Goal: Task Accomplishment & Management: Complete application form

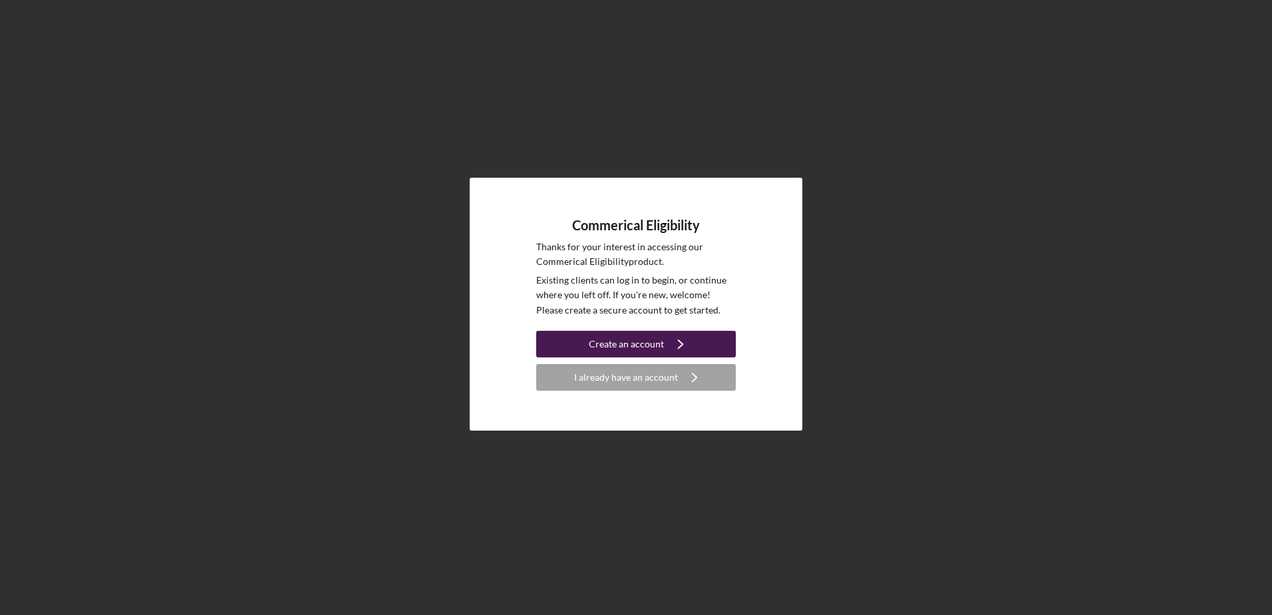
click at [664, 347] on icon "Icon/Navigate" at bounding box center [680, 343] width 33 height 33
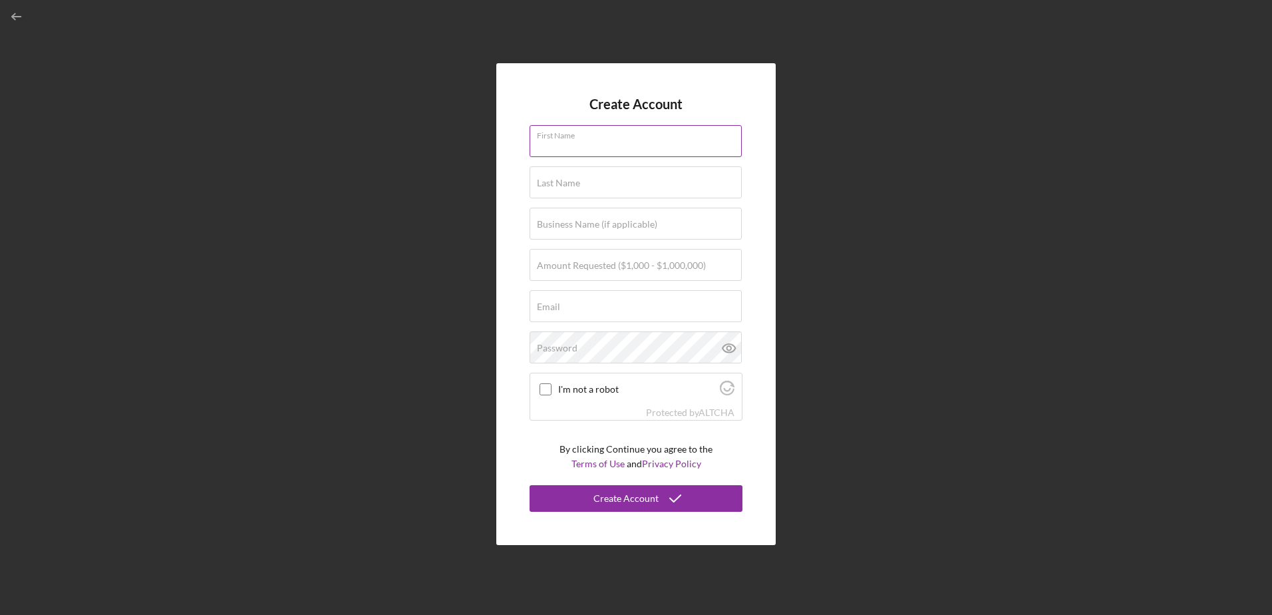
click at [606, 138] on div "First Name" at bounding box center [636, 141] width 213 height 33
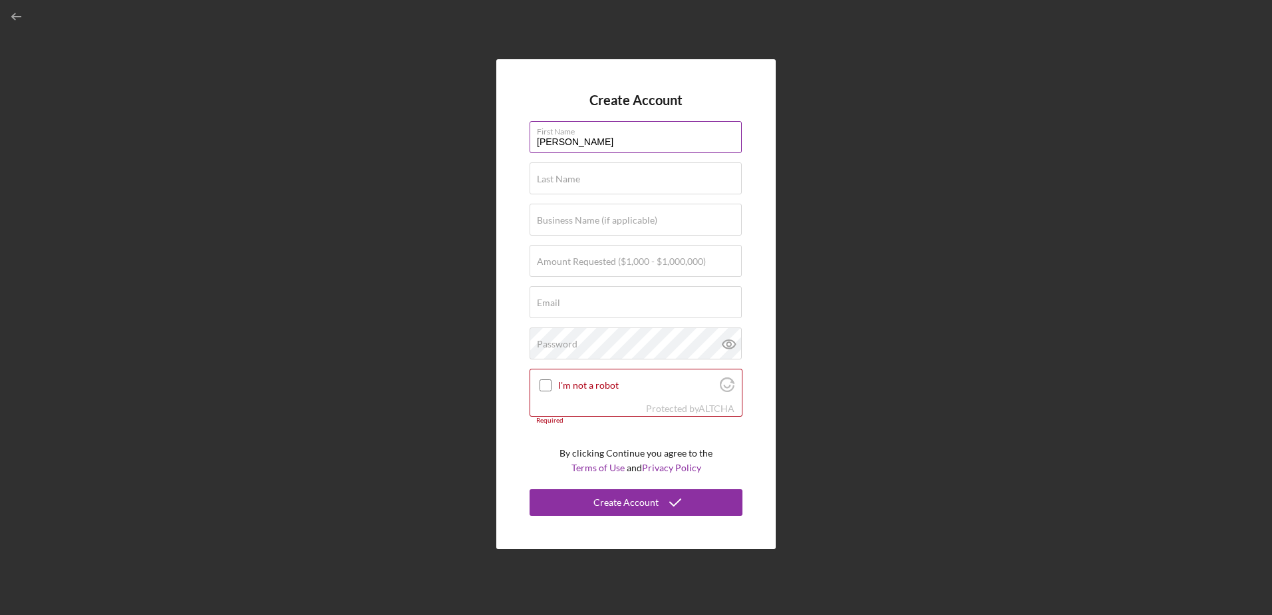
type input "[PERSON_NAME]"
type input "Ghamlouch"
type input "A&H Upscale LLC"
click at [670, 261] on label "Amount Requested ($1,000 - $1,000,000)" at bounding box center [621, 261] width 169 height 11
click at [670, 261] on input "Amount Requested ($1,000 - $1,000,000)" at bounding box center [636, 261] width 212 height 32
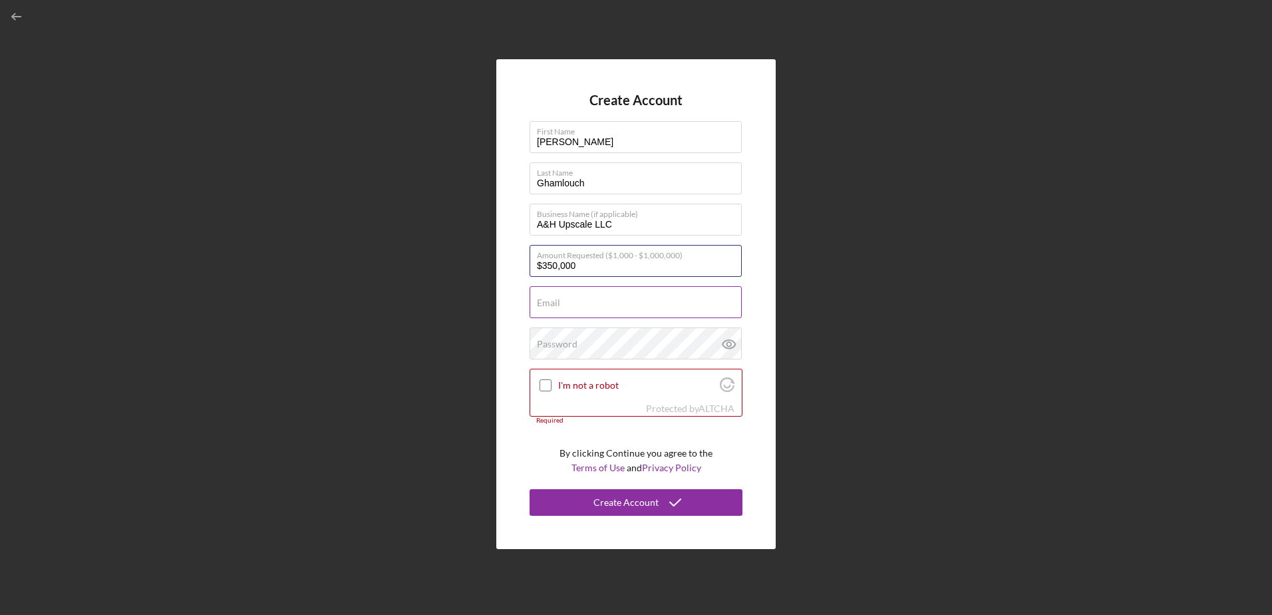
type input "$350,000"
click at [544, 296] on div "Email Required" at bounding box center [636, 302] width 213 height 33
type input "i"
type input "[EMAIL_ADDRESS][DOMAIN_NAME]"
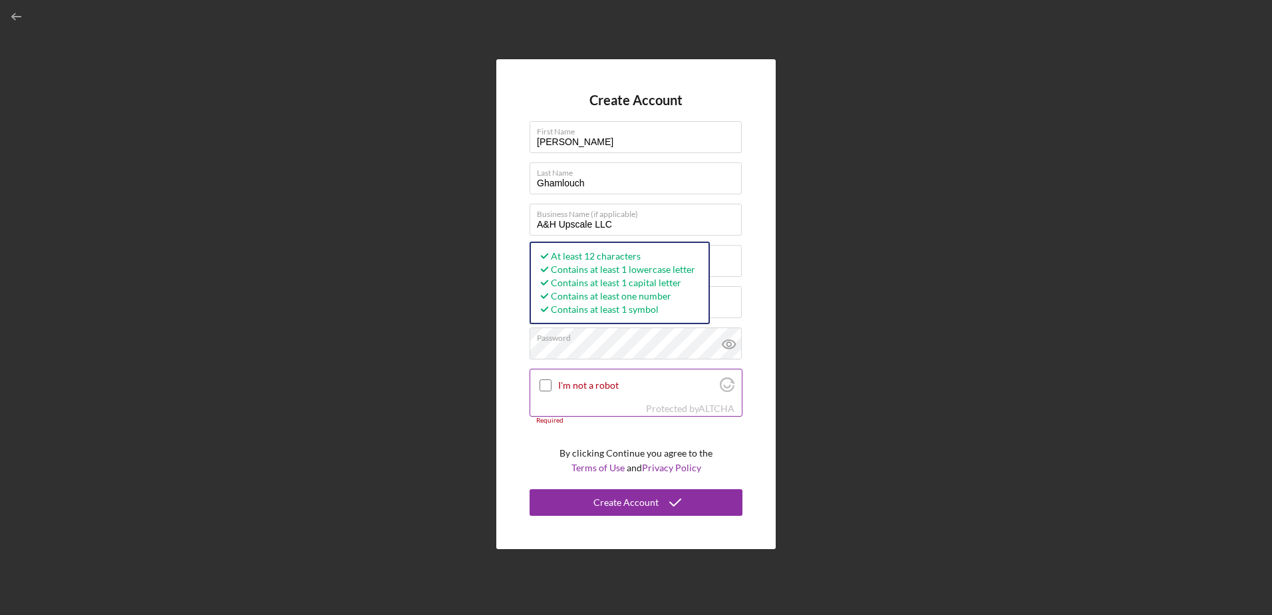
click at [540, 385] on input "I'm not a robot" at bounding box center [546, 385] width 12 height 12
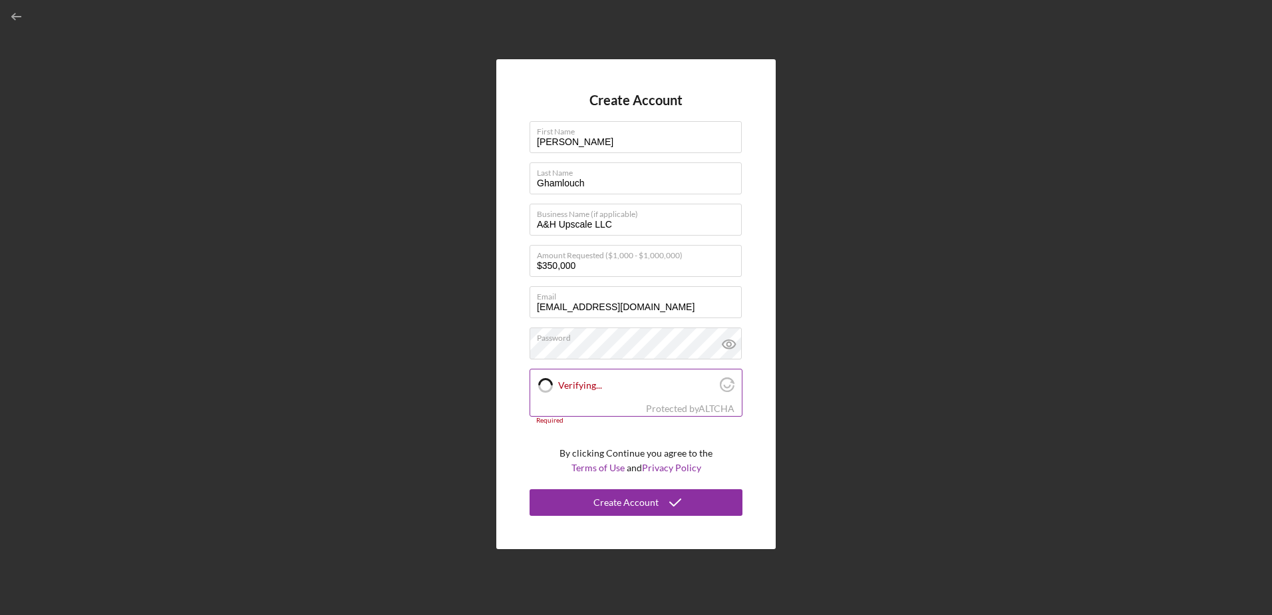
checkbox input "true"
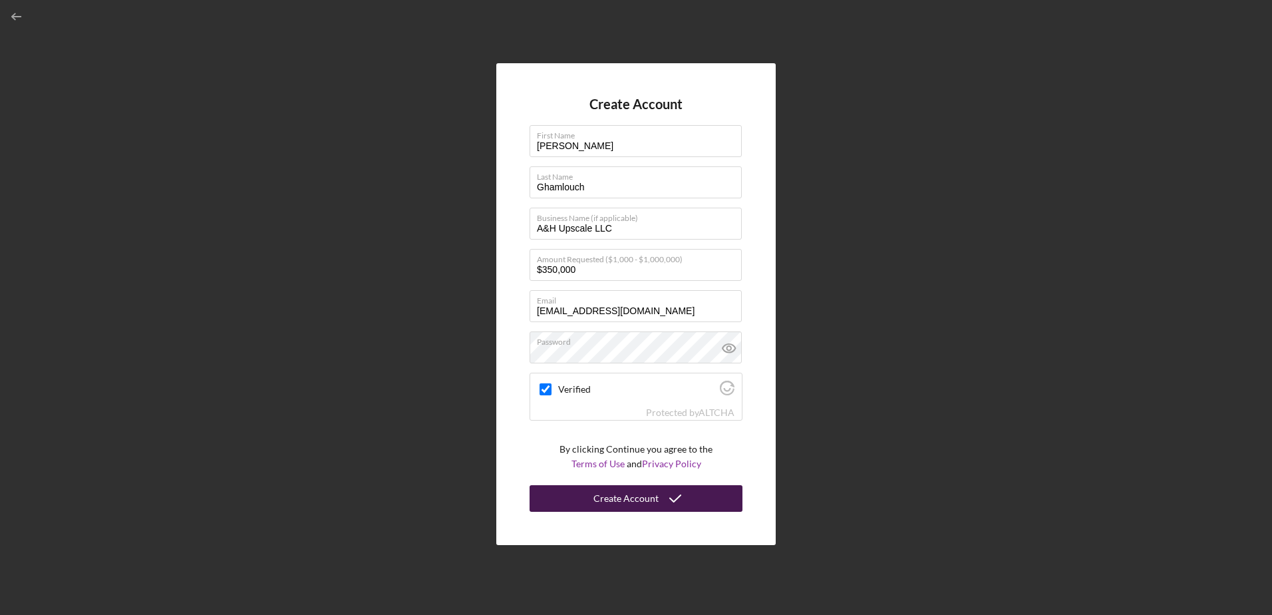
click at [625, 499] on div "Create Account" at bounding box center [626, 498] width 65 height 27
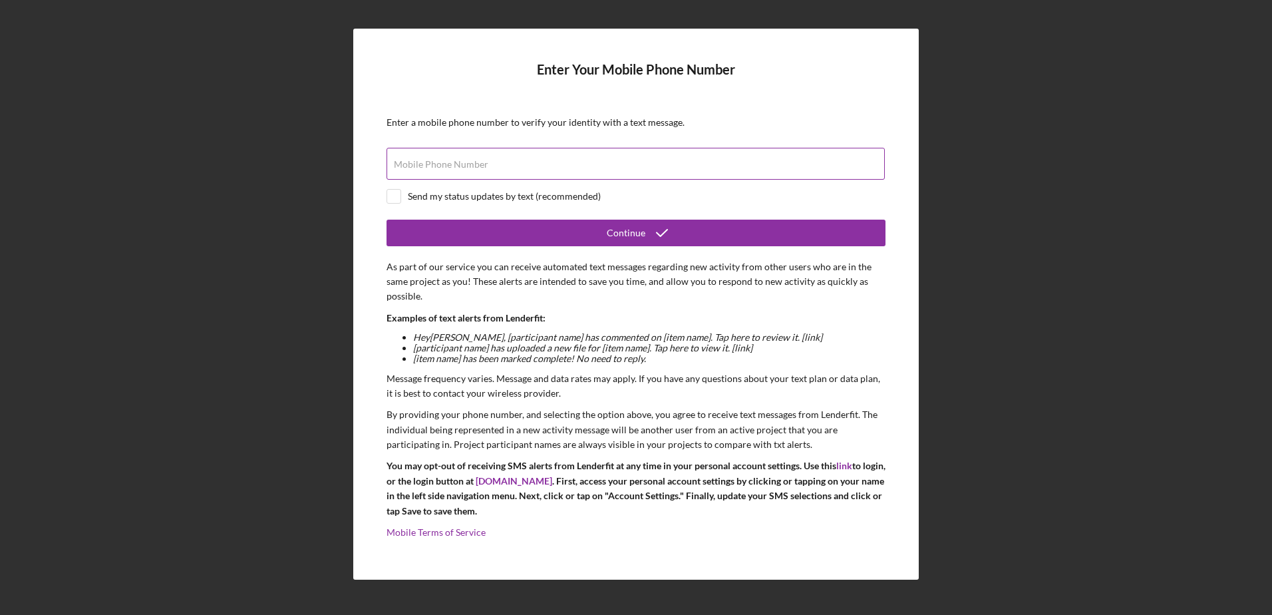
click at [570, 156] on div "Mobile Phone Number" at bounding box center [636, 164] width 499 height 33
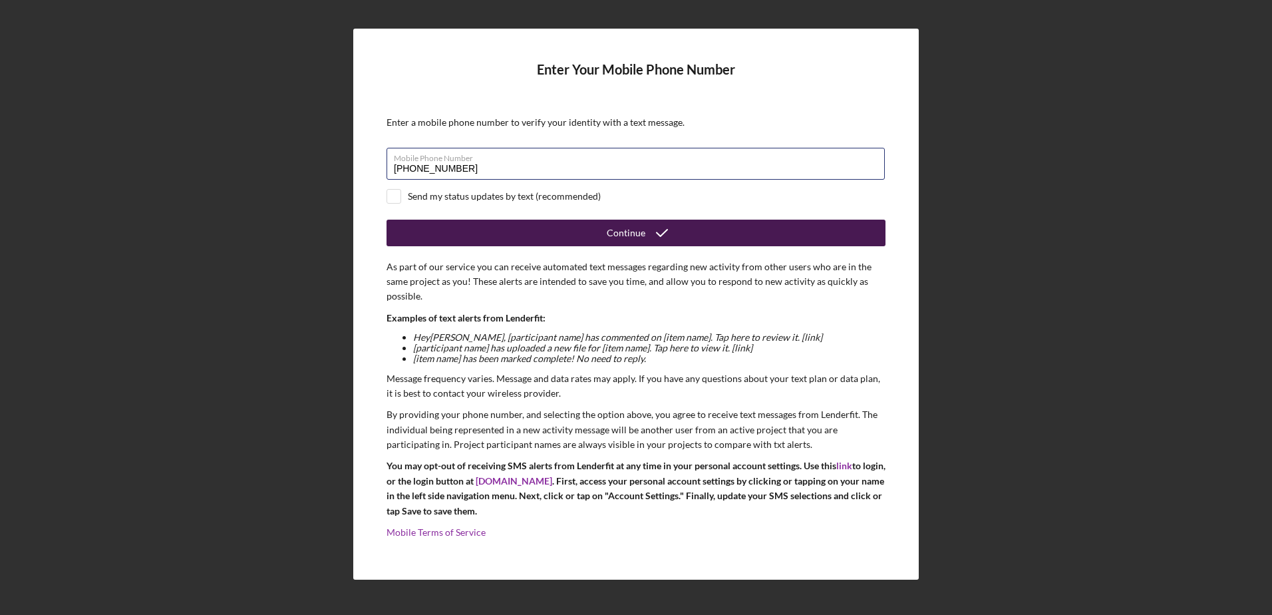
type input "[PHONE_NUMBER]"
click at [448, 222] on button "Continue" at bounding box center [636, 233] width 499 height 27
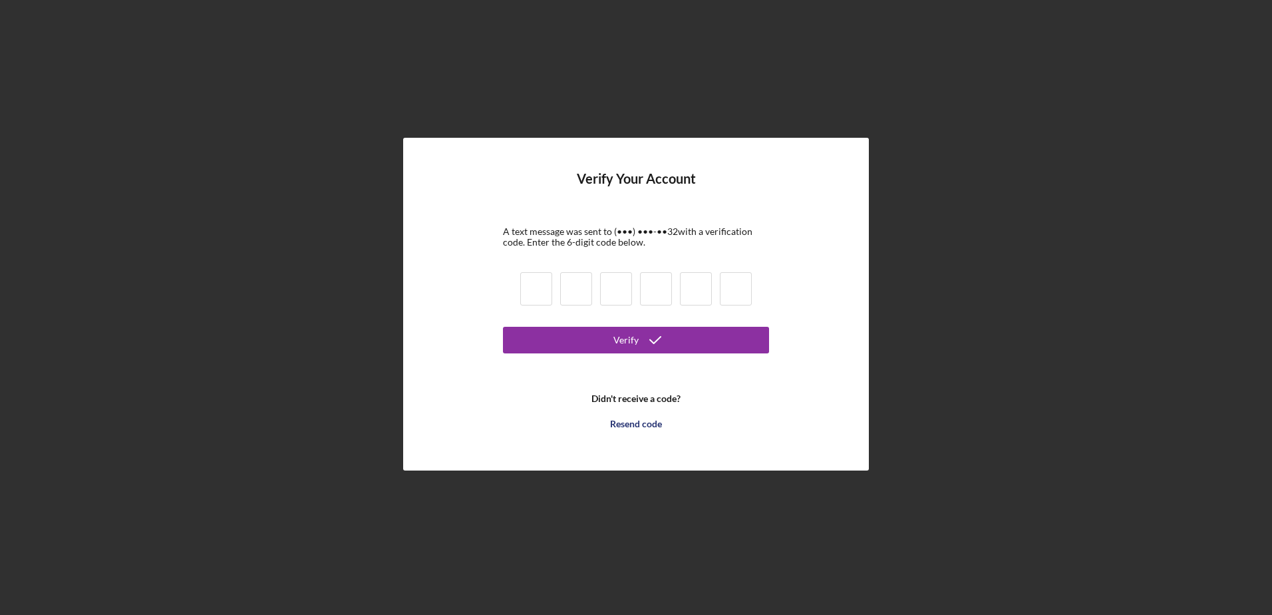
click at [522, 301] on input at bounding box center [536, 288] width 32 height 33
type input "6"
type input "0"
type input "7"
type input "1"
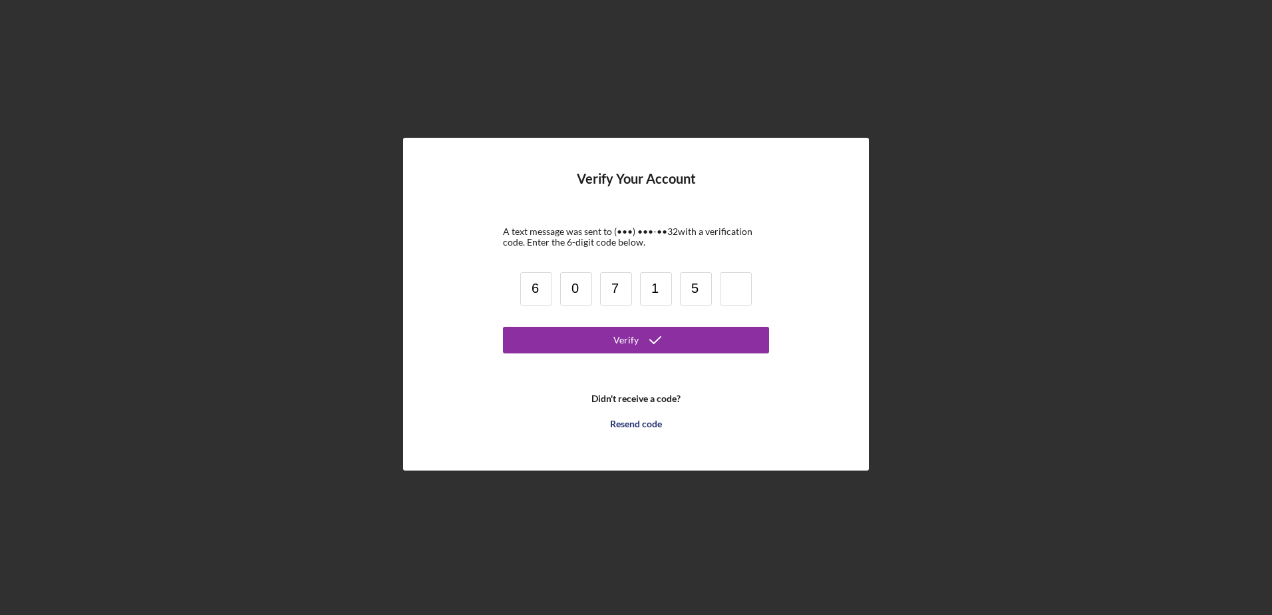
type input "5"
type input "3"
click at [619, 341] on div "Verify" at bounding box center [626, 340] width 25 height 27
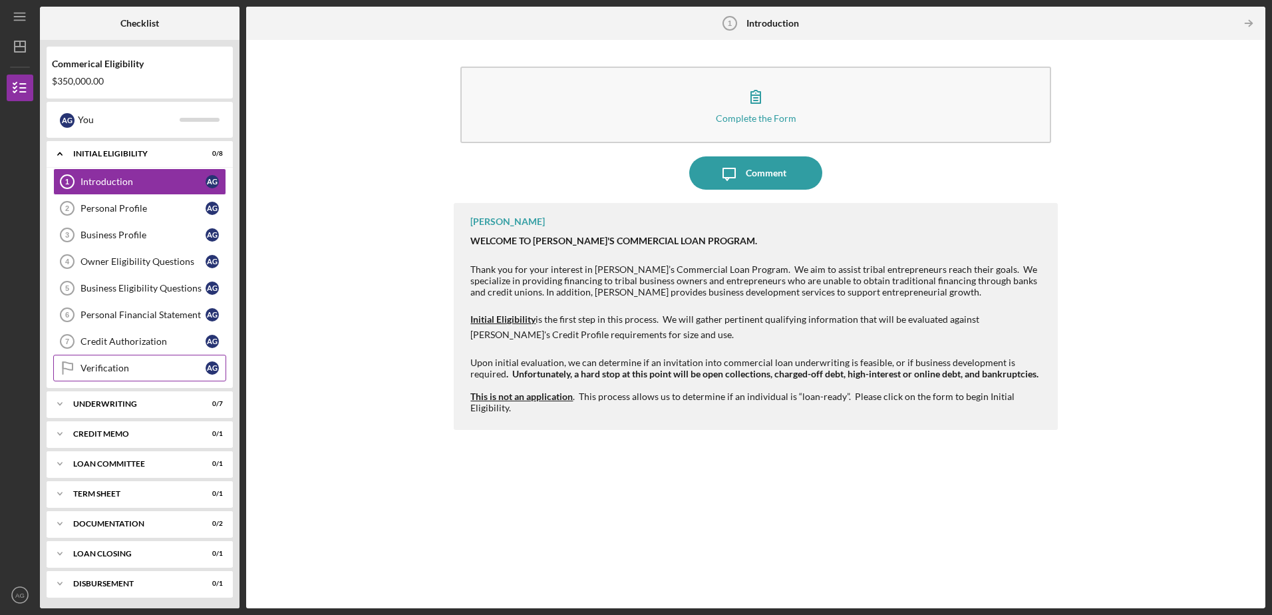
scroll to position [3, 0]
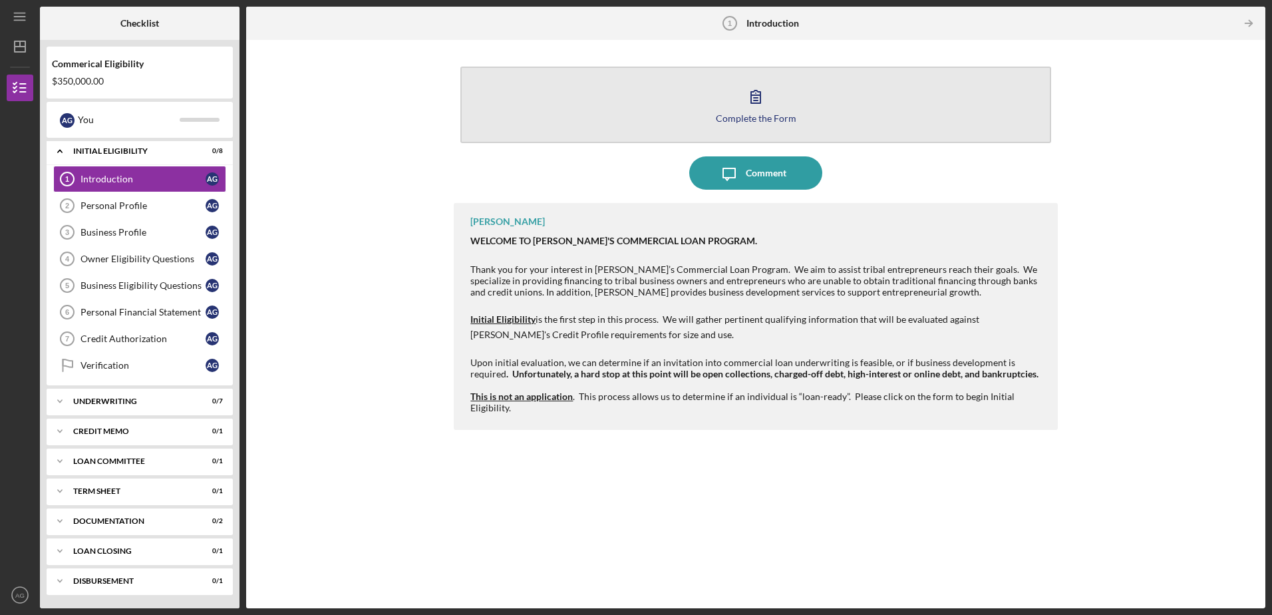
click at [777, 108] on button "Complete the Form Form" at bounding box center [756, 105] width 590 height 77
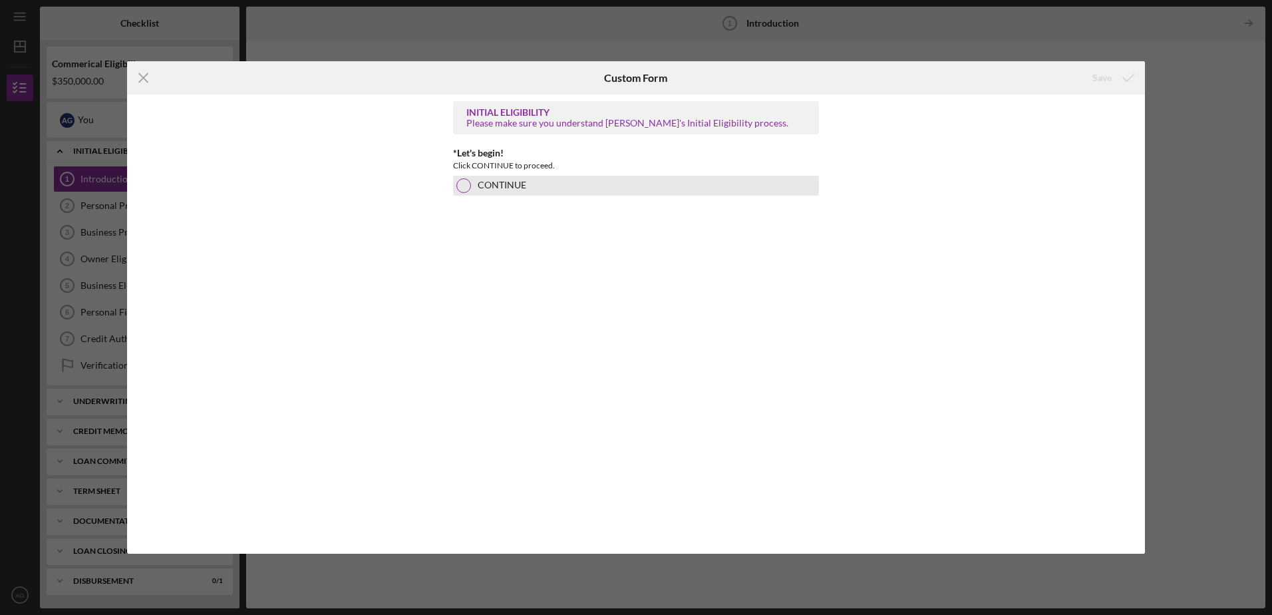
click at [465, 185] on div at bounding box center [464, 185] width 15 height 15
click at [624, 182] on div "CONTINUE" at bounding box center [636, 186] width 366 height 20
click at [1096, 69] on div "Save" at bounding box center [1102, 78] width 19 height 27
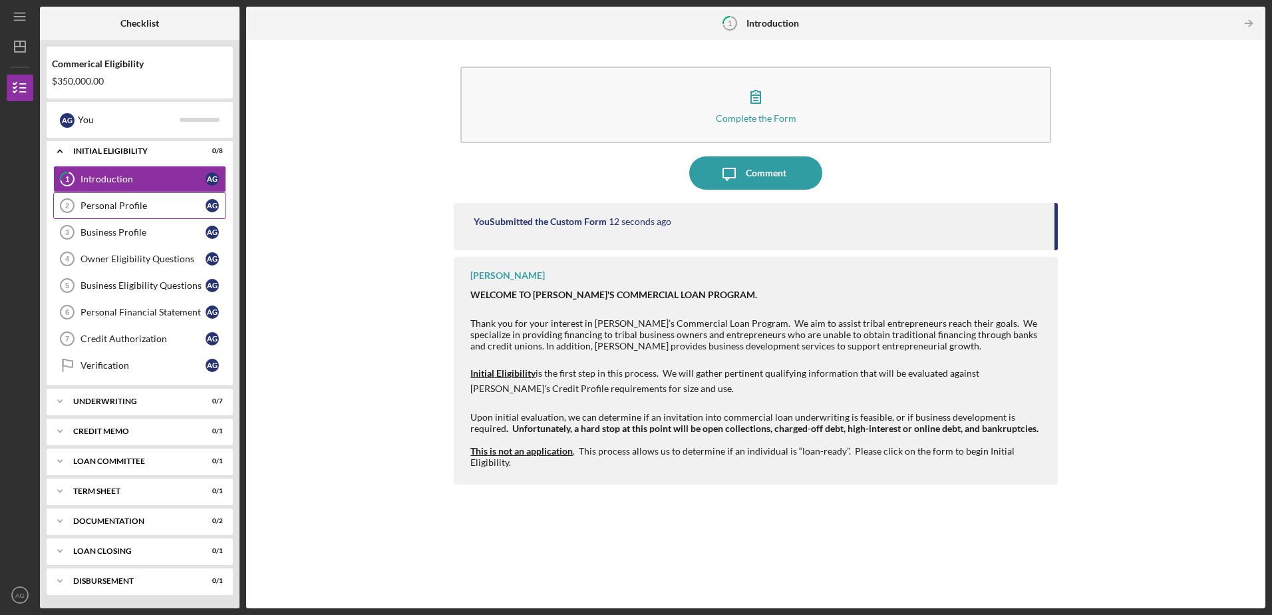
click at [121, 201] on div "Personal Profile" at bounding box center [143, 205] width 125 height 11
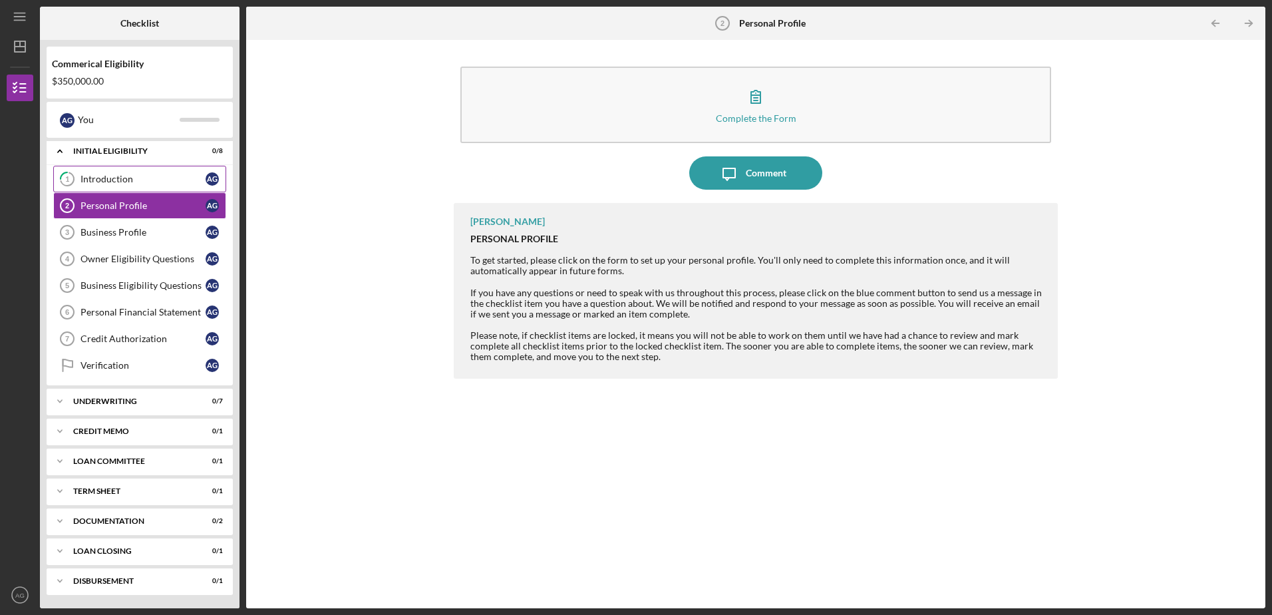
click at [108, 188] on link "1 Introduction A G" at bounding box center [139, 179] width 173 height 27
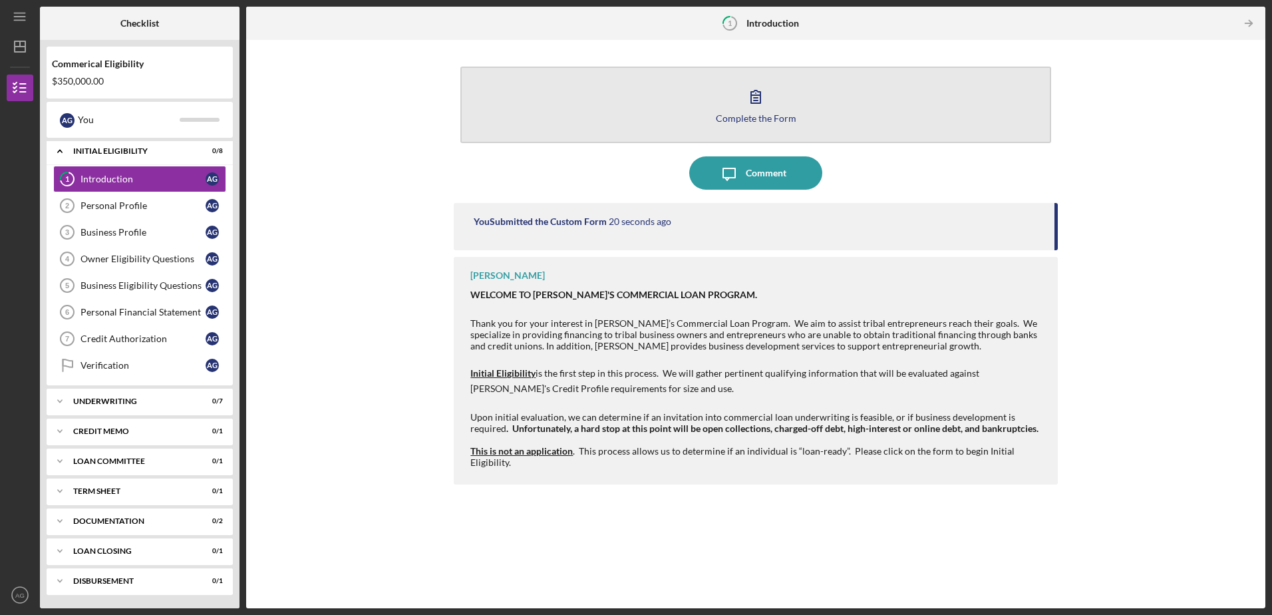
click at [805, 118] on button "Complete the Form Form" at bounding box center [756, 105] width 590 height 77
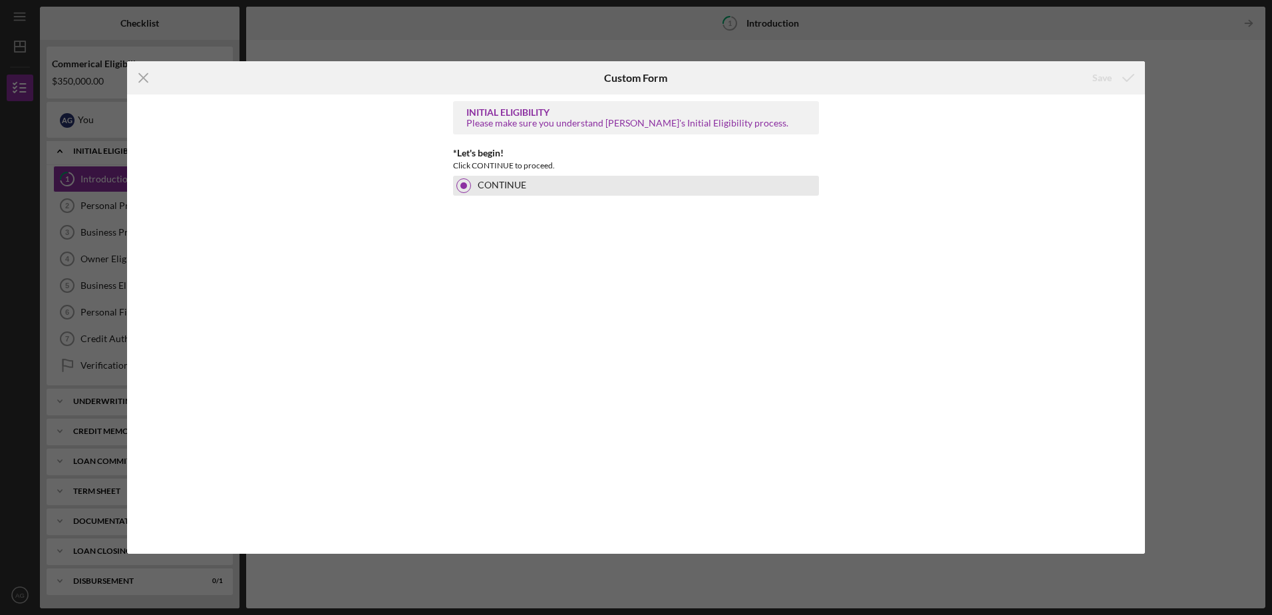
click at [509, 184] on label "CONTINUE" at bounding box center [502, 185] width 49 height 11
click at [811, 179] on div "CONTINUE" at bounding box center [636, 186] width 366 height 20
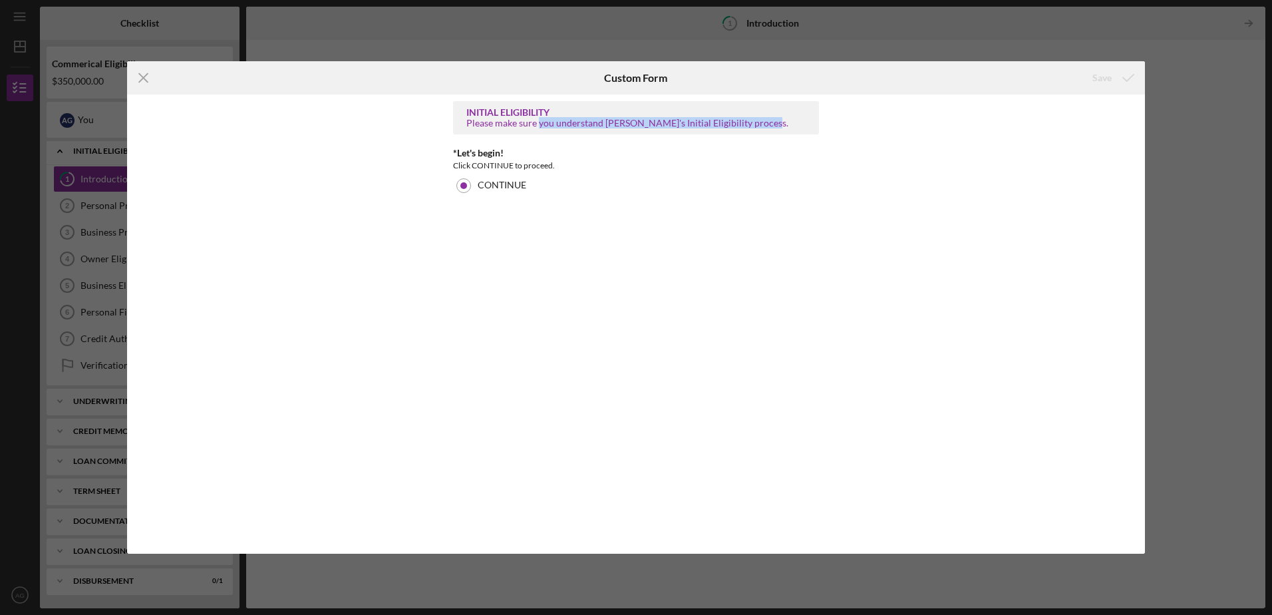
drag, startPoint x: 538, startPoint y: 122, endPoint x: 773, endPoint y: 128, distance: 235.0
click at [773, 128] on div "Please make sure you understand [PERSON_NAME]'s Initial Eligibility process." at bounding box center [636, 123] width 339 height 11
drag, startPoint x: 773, startPoint y: 128, endPoint x: 760, endPoint y: 214, distance: 86.9
click at [783, 219] on div "INITIAL ELIGIBILITY Please make sure you understand [PERSON_NAME]'s Initial Eli…" at bounding box center [636, 323] width 366 height 445
click at [145, 83] on icon "Icon/Menu Close" at bounding box center [143, 77] width 33 height 33
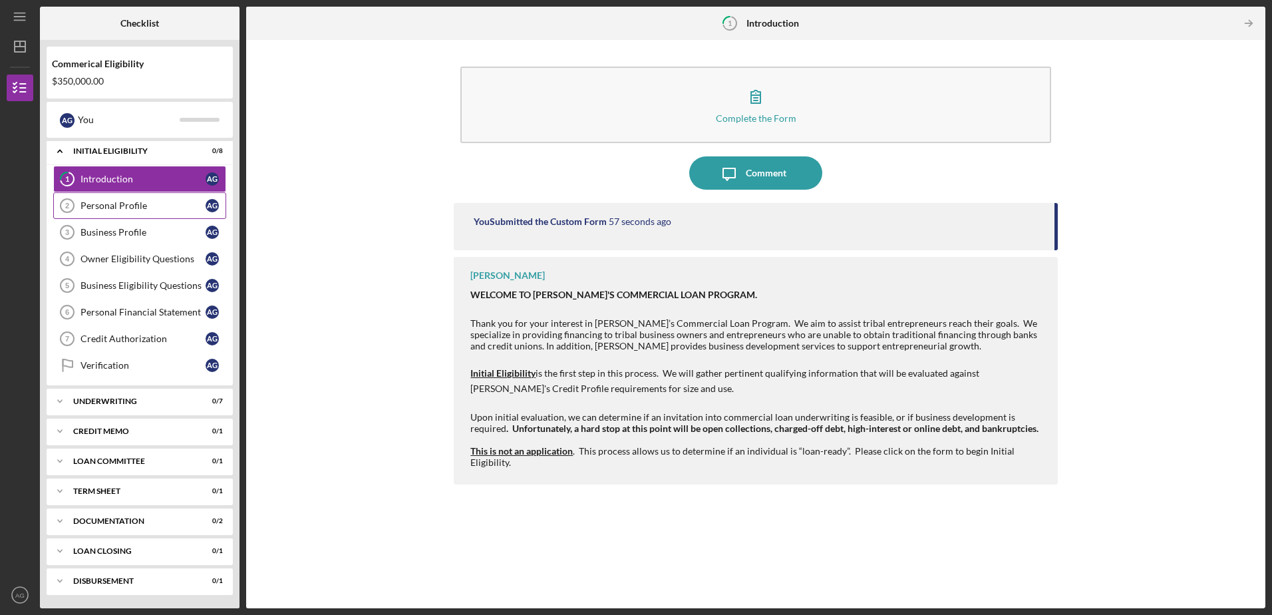
click at [100, 208] on div "Personal Profile" at bounding box center [143, 205] width 125 height 11
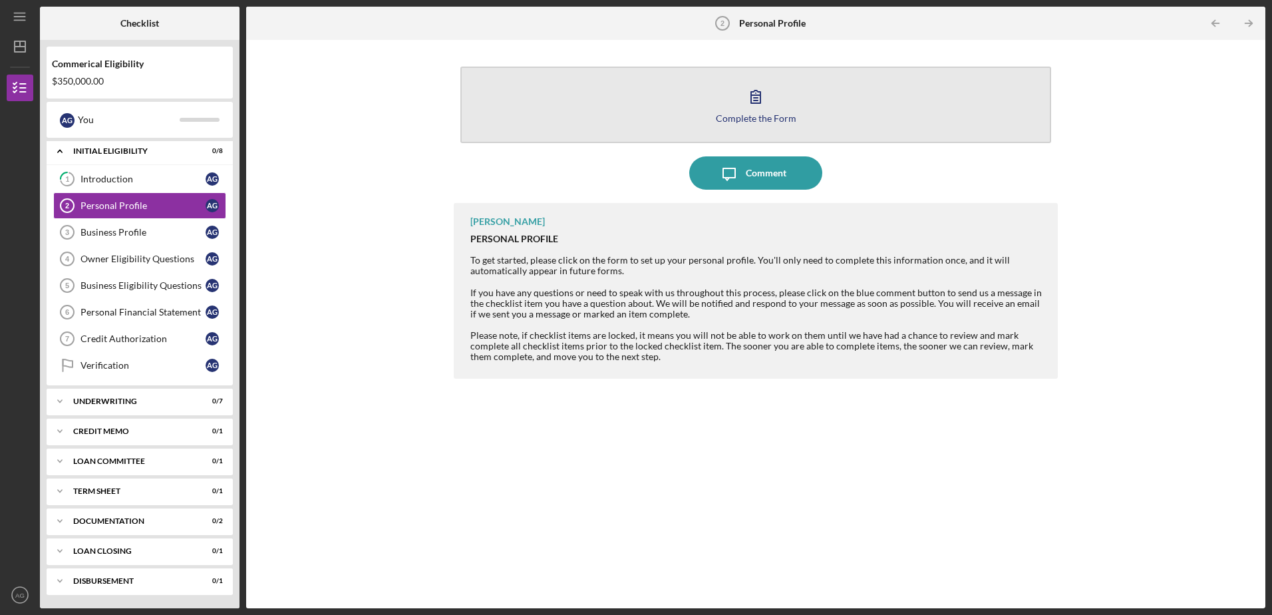
click at [708, 112] on button "Complete the Form Form" at bounding box center [756, 105] width 590 height 77
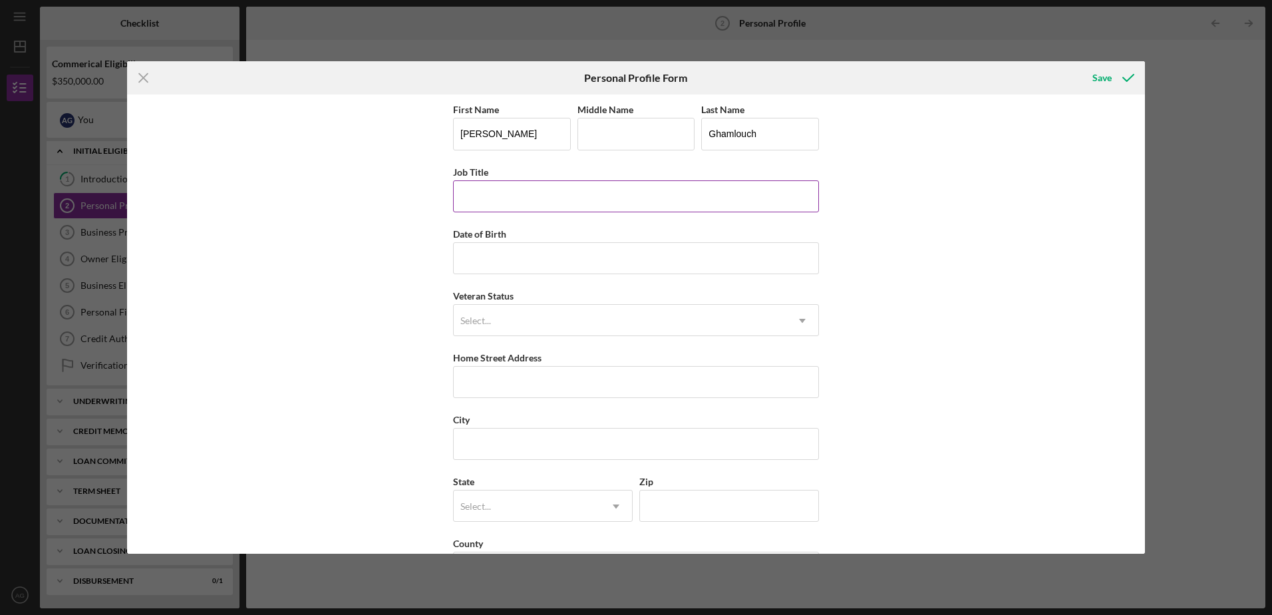
click at [525, 197] on input "Job Title" at bounding box center [636, 196] width 366 height 32
type input "P"
click at [132, 83] on icon "Icon/Menu Close" at bounding box center [143, 77] width 33 height 33
